Goal: Task Accomplishment & Management: Use online tool/utility

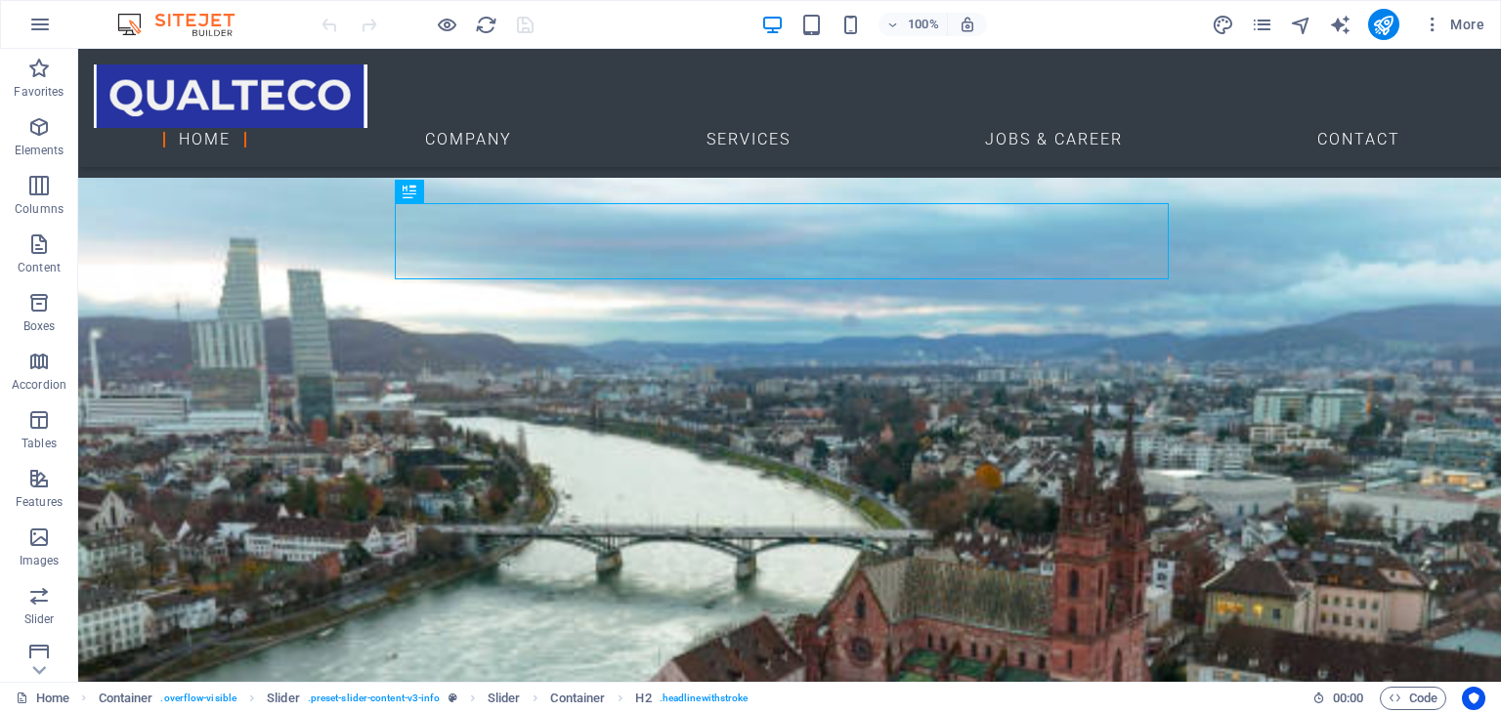
scroll to position [3194, 0]
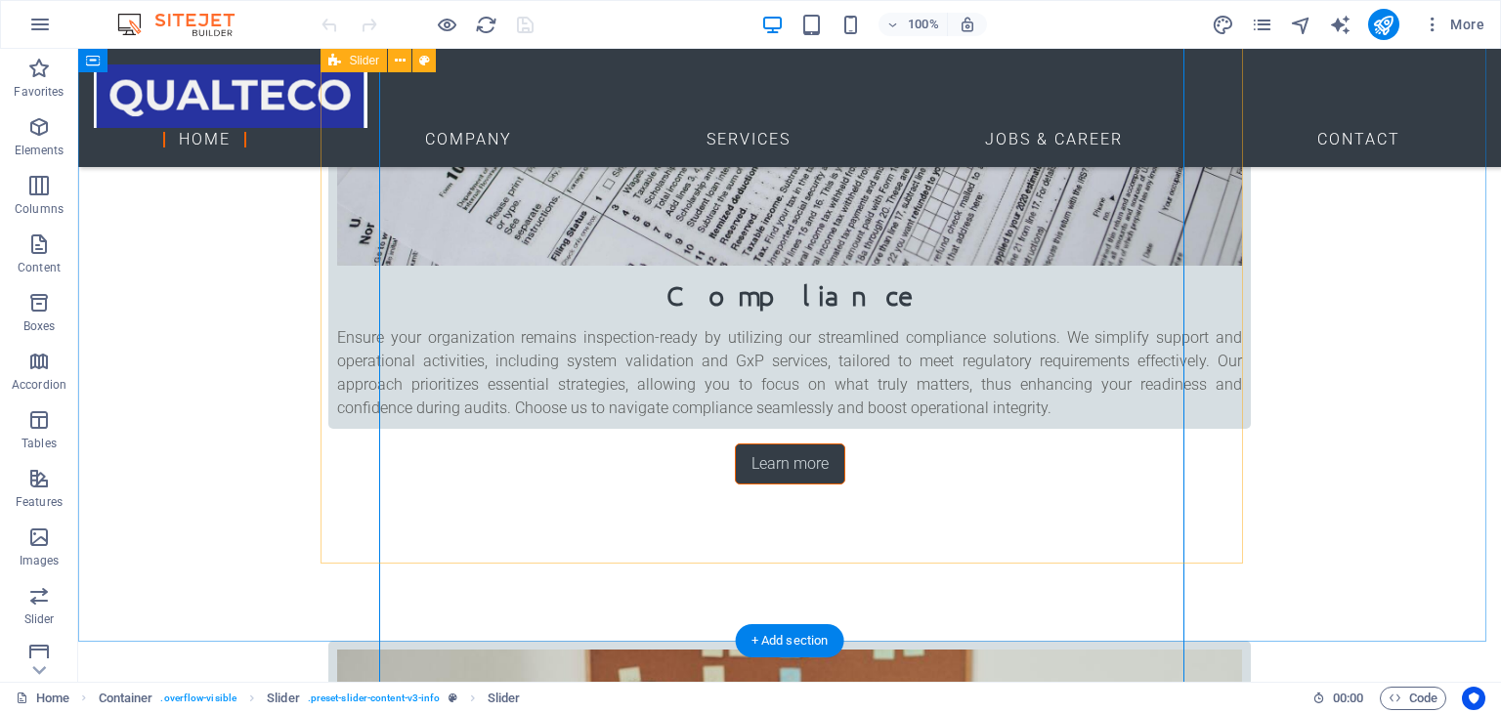
scroll to position [3110, 0]
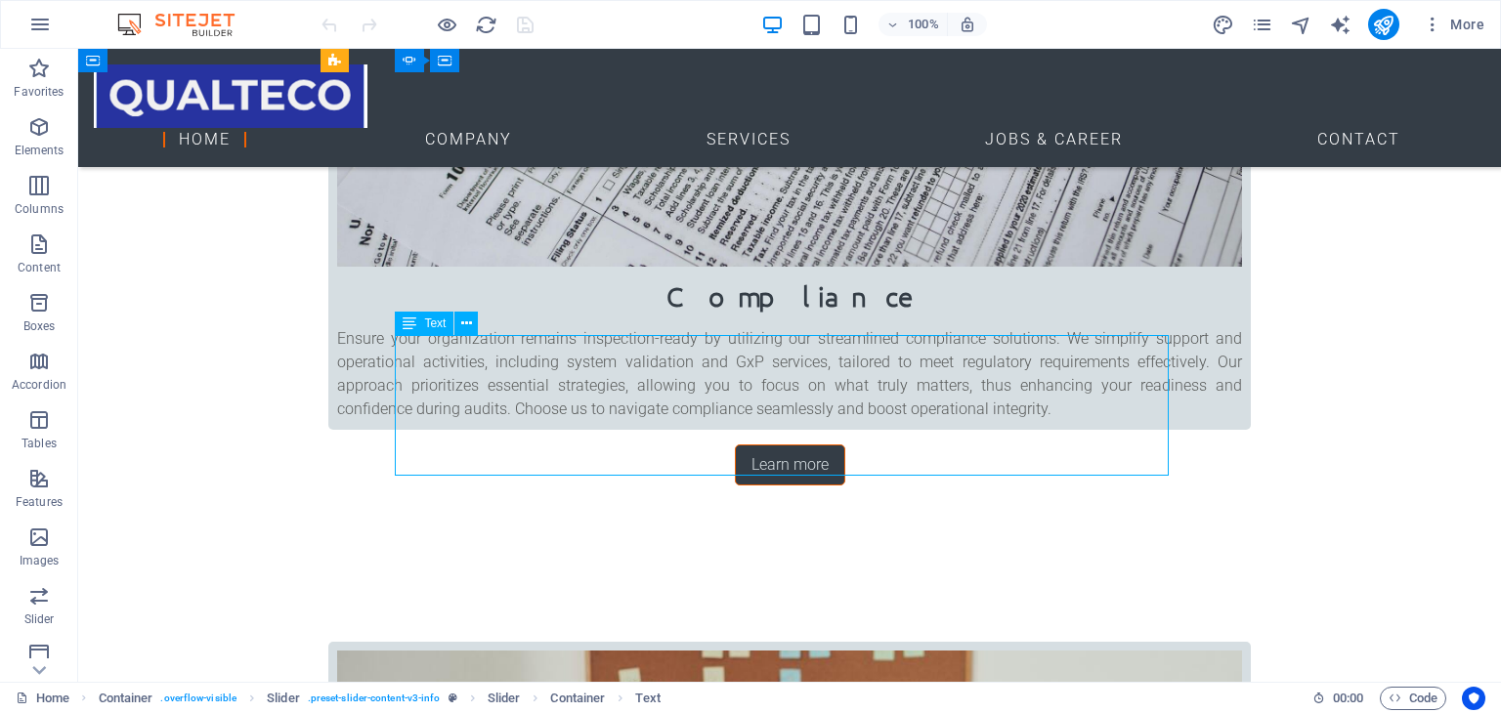
drag, startPoint x: 1095, startPoint y: 463, endPoint x: 664, endPoint y: 392, distance: 436.9
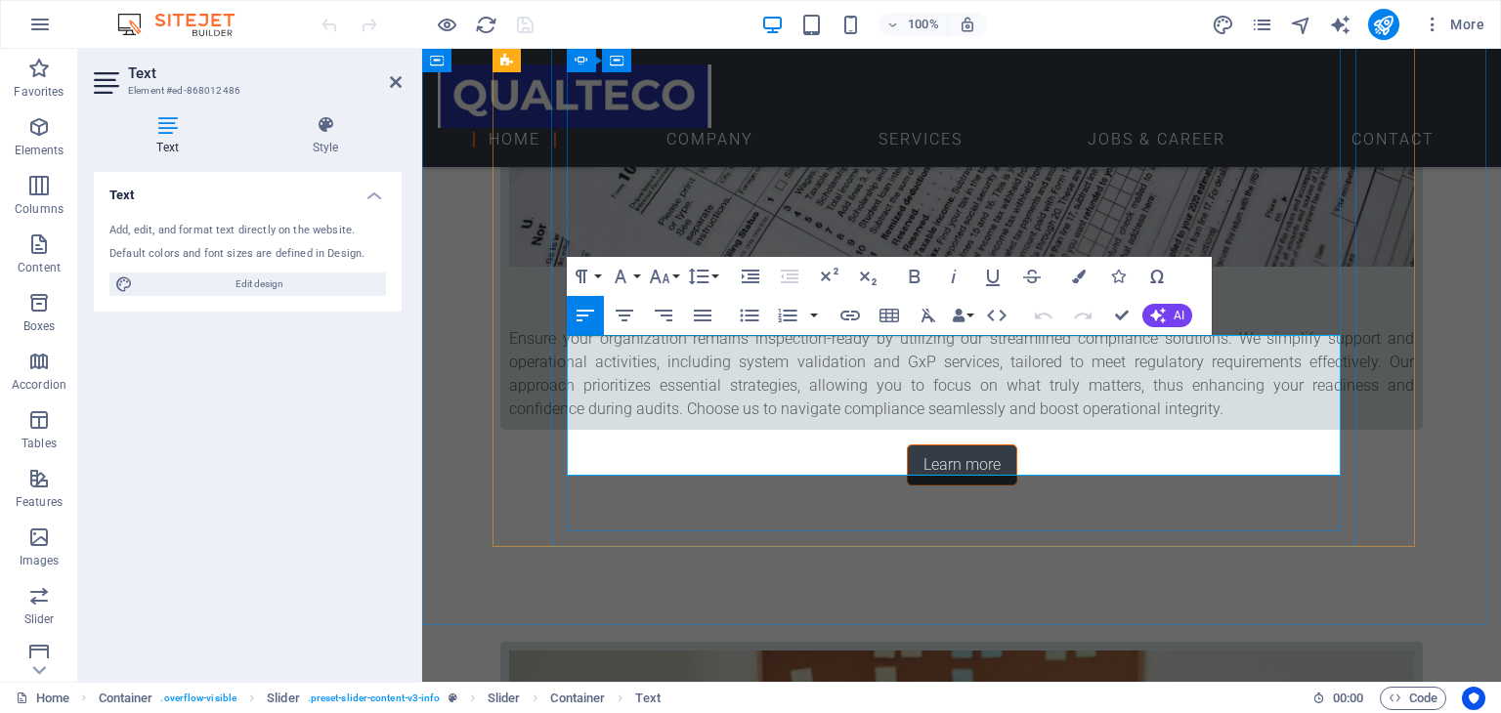
drag, startPoint x: 572, startPoint y: 346, endPoint x: 999, endPoint y: 453, distance: 440.2
drag, startPoint x: 1282, startPoint y: 462, endPoint x: 567, endPoint y: 336, distance: 726.4
copy p "At Qualteco, we combine flexible standards with a focus on essential activities…"
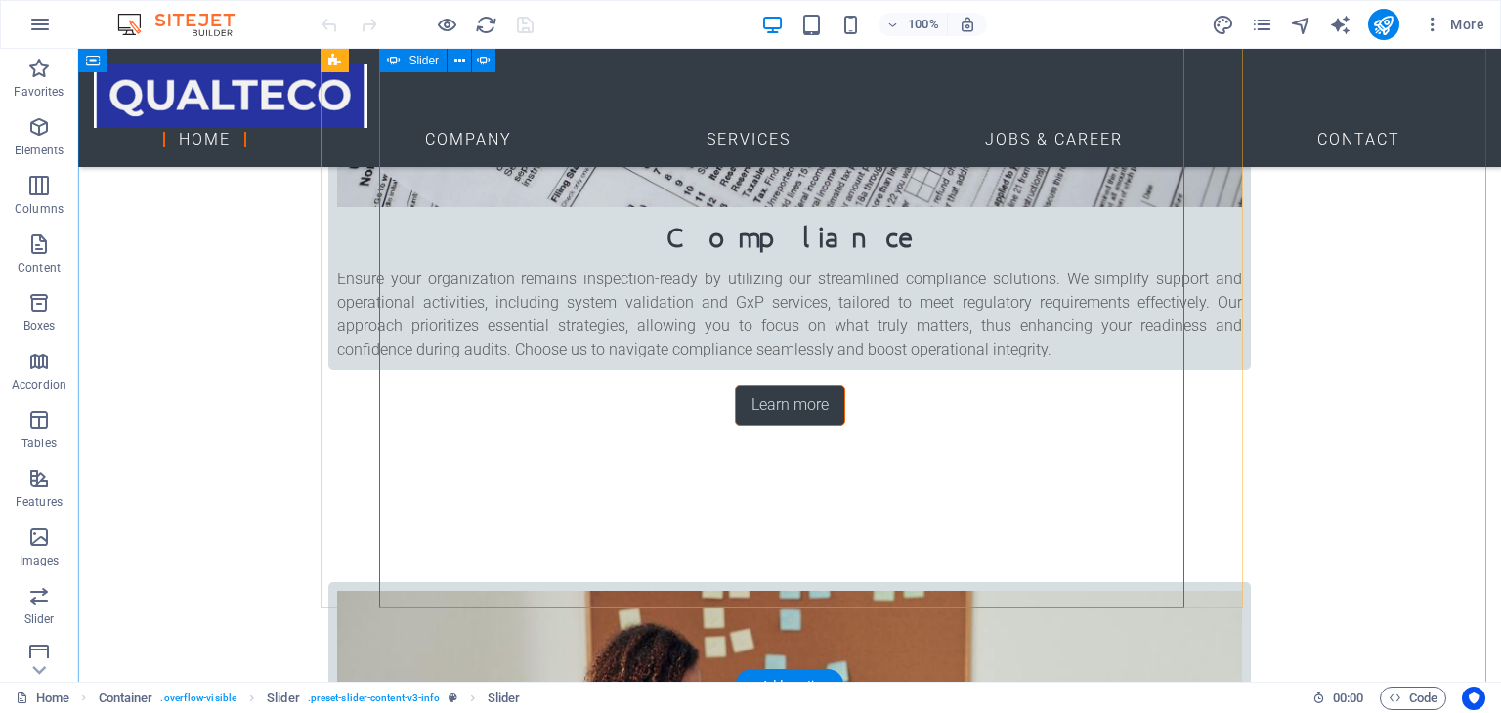
scroll to position [3171, 0]
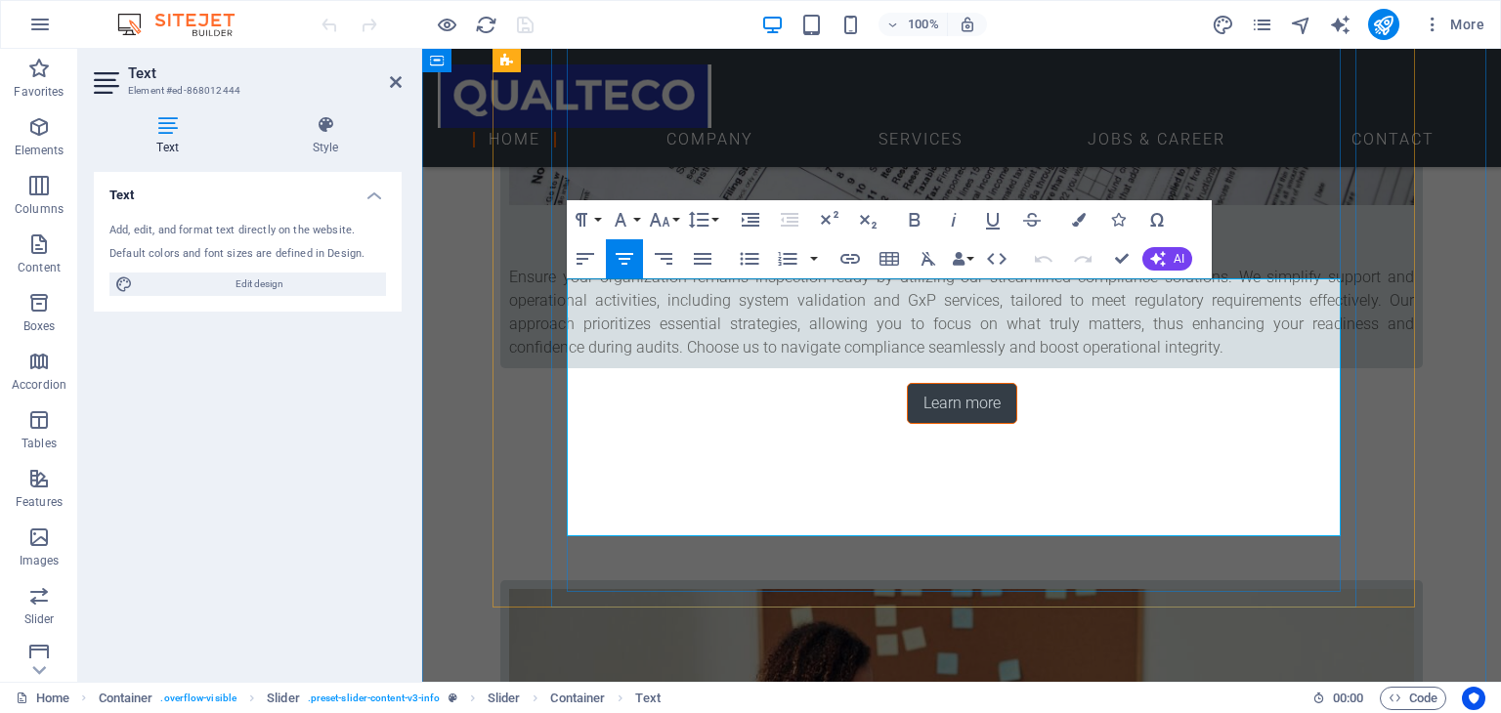
drag, startPoint x: 697, startPoint y: 293, endPoint x: 1216, endPoint y: 525, distance: 568.3
copy div "Embrace the brevity of system lifecycles by prioritizing what truly matters. Al…"
